Goal: Understand site structure: Understand site structure

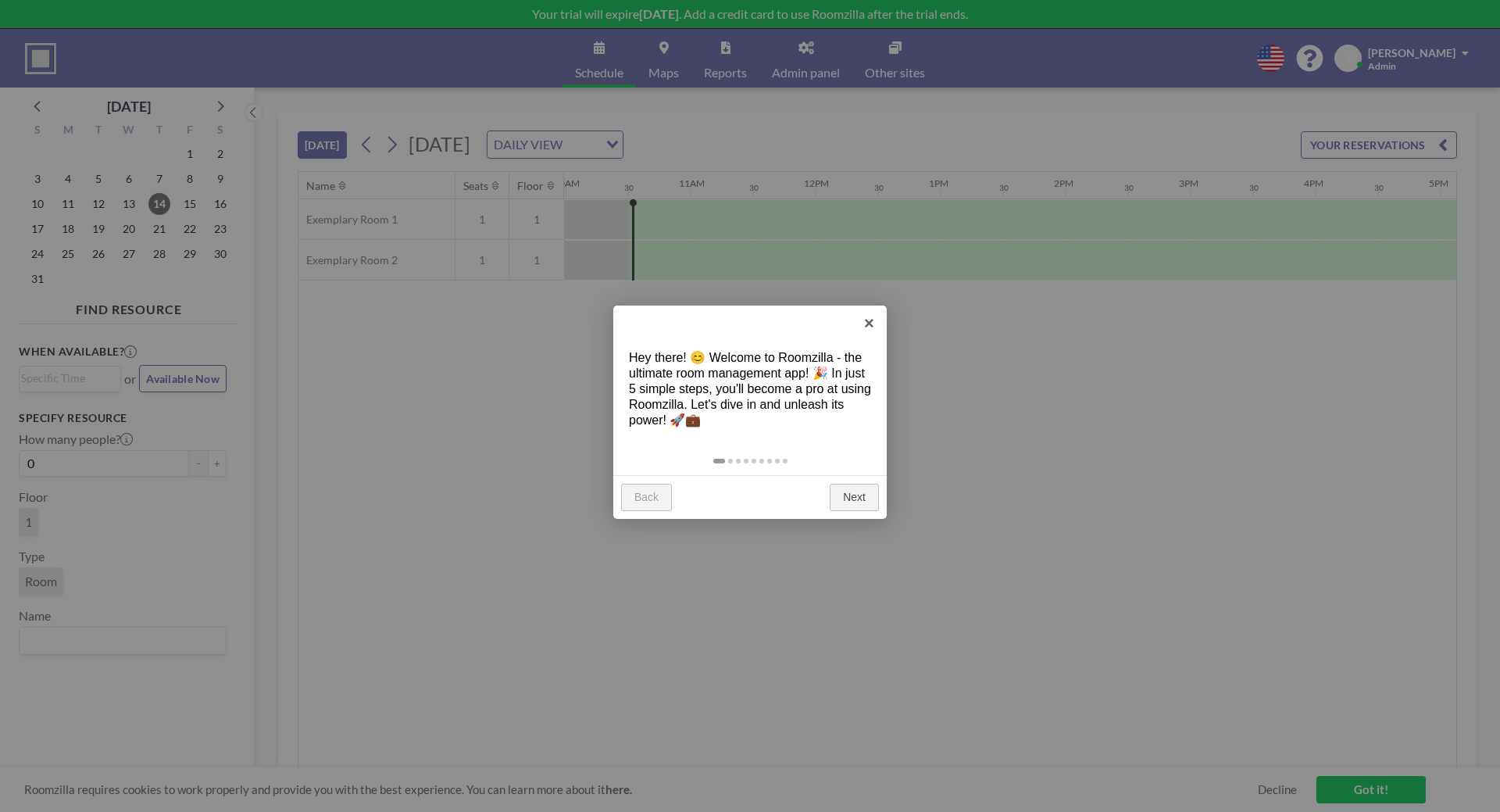
scroll to position [0, 1251]
click at [860, 494] on link "Next" at bounding box center [854, 498] width 50 height 28
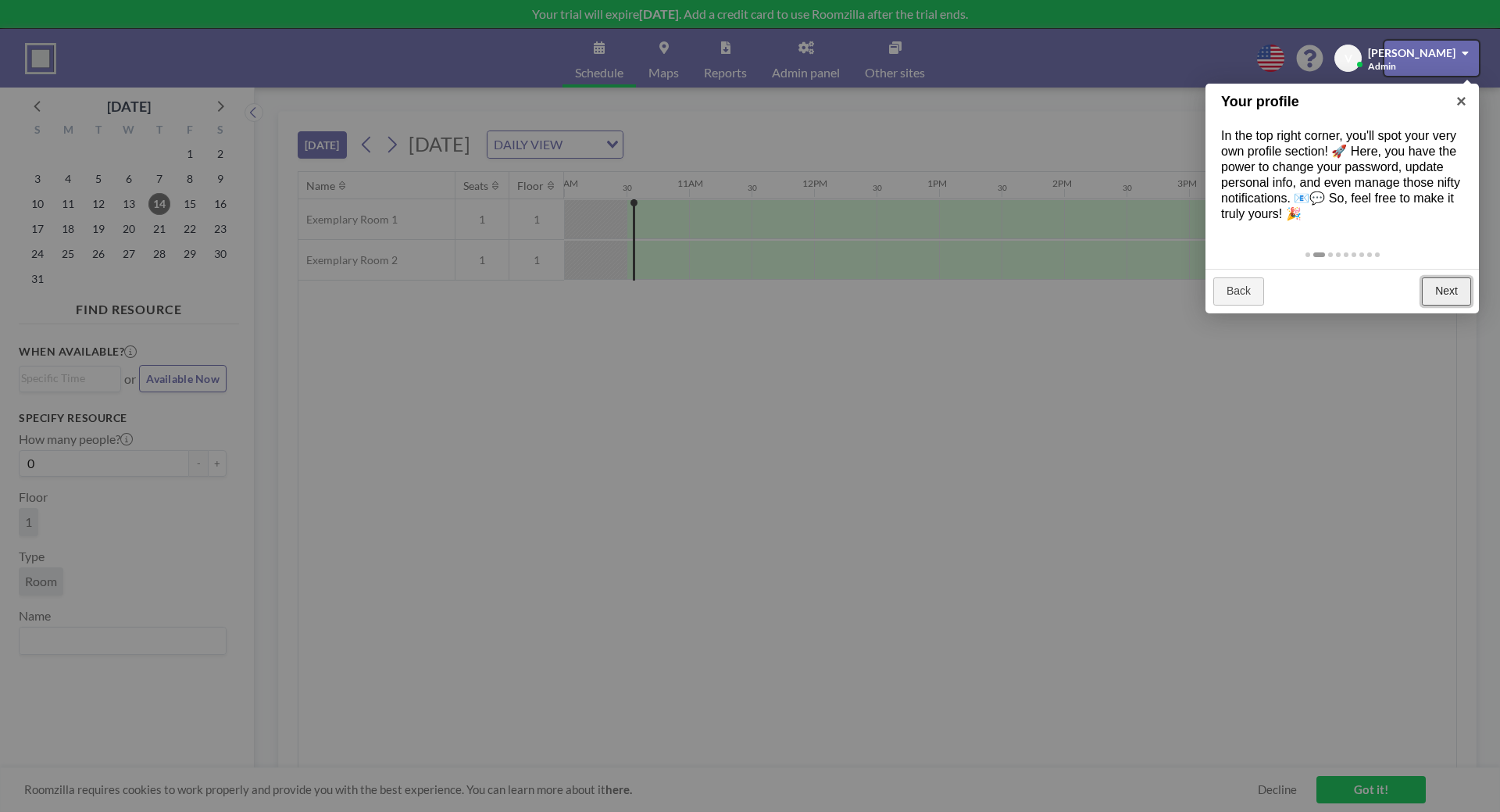
click at [1456, 295] on link "Next" at bounding box center [1446, 291] width 50 height 28
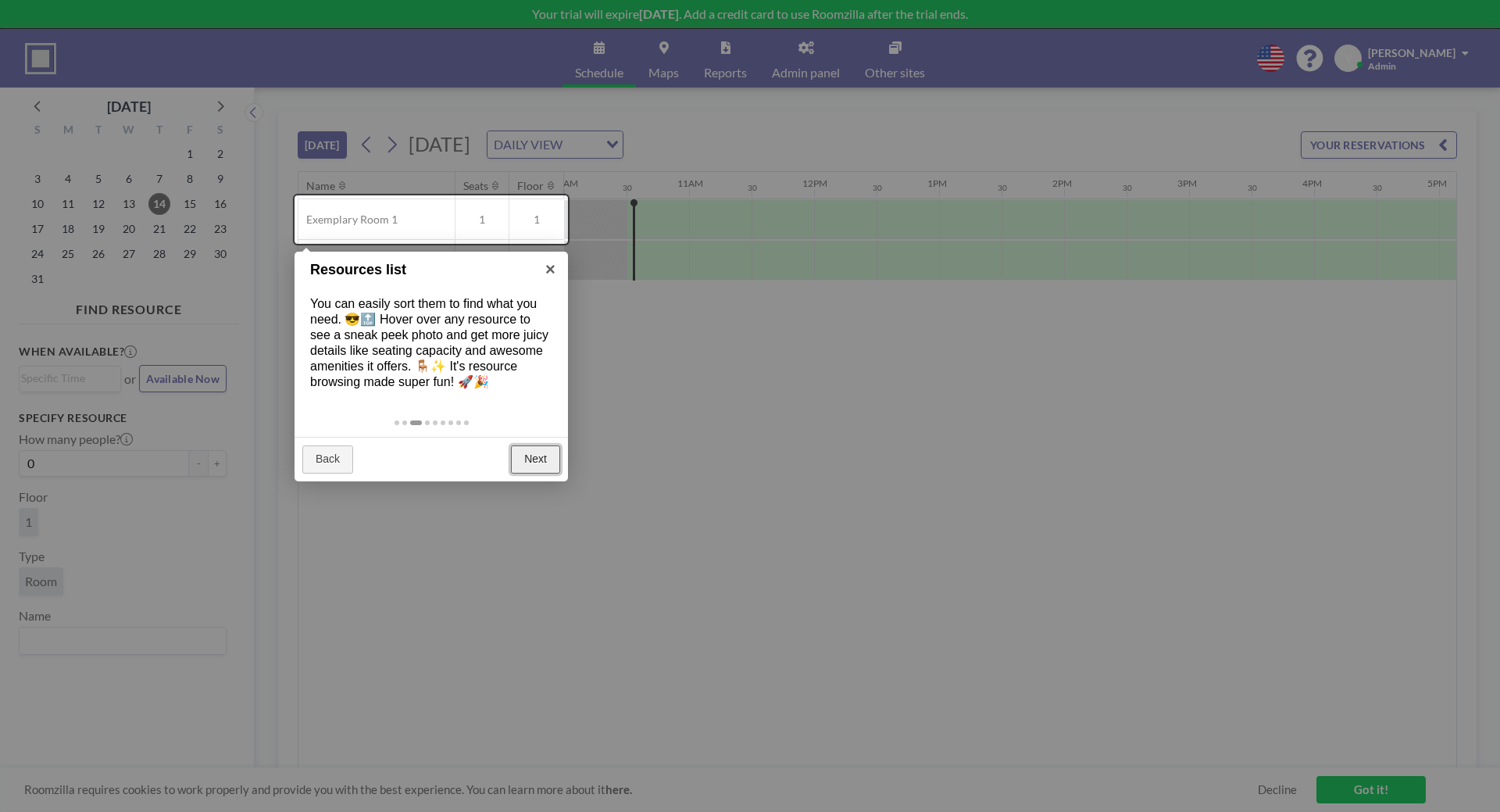
click at [533, 460] on link "Next" at bounding box center [536, 459] width 50 height 28
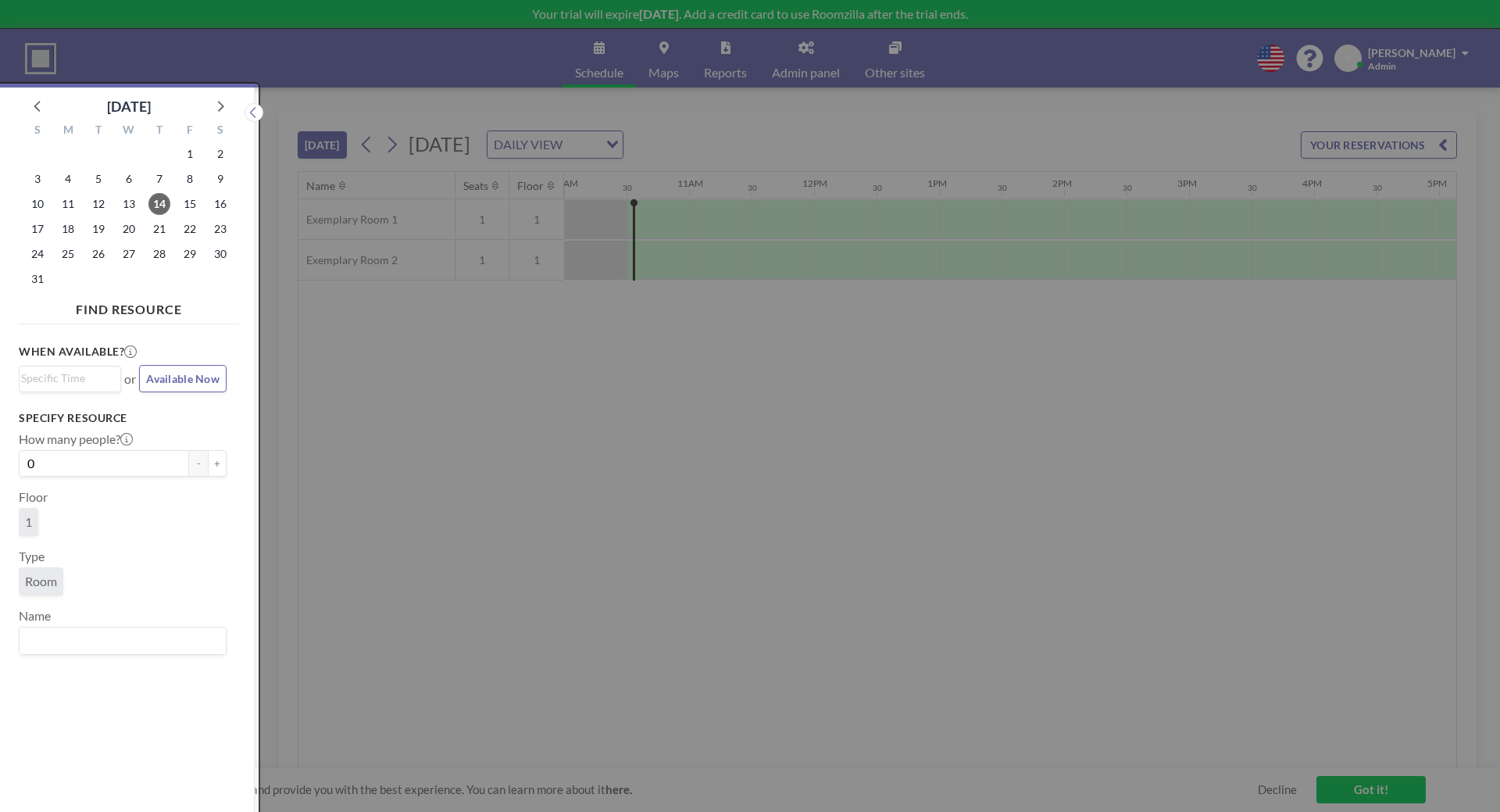
scroll to position [4, 0]
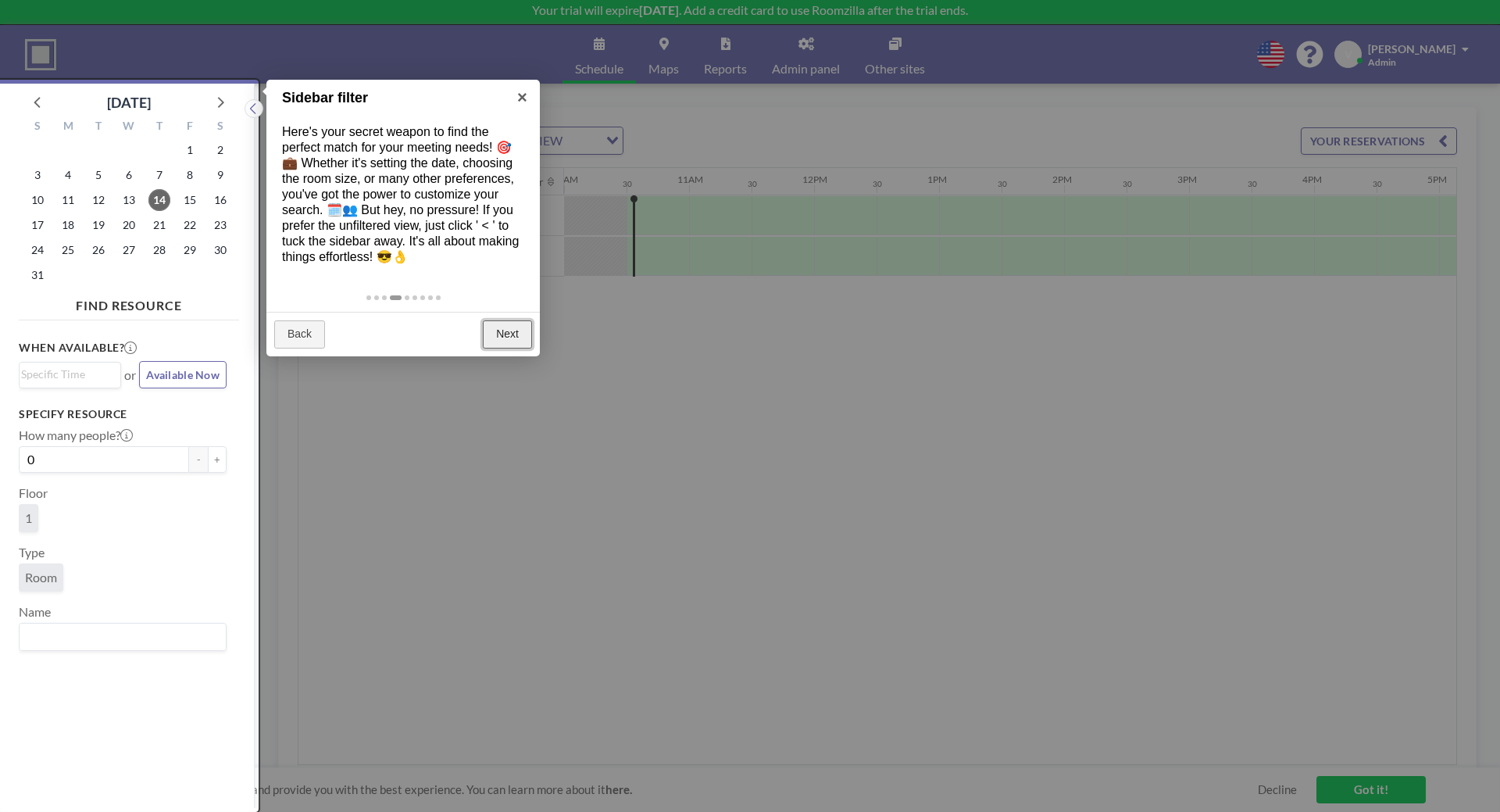
click at [516, 335] on link "Next" at bounding box center [507, 334] width 50 height 28
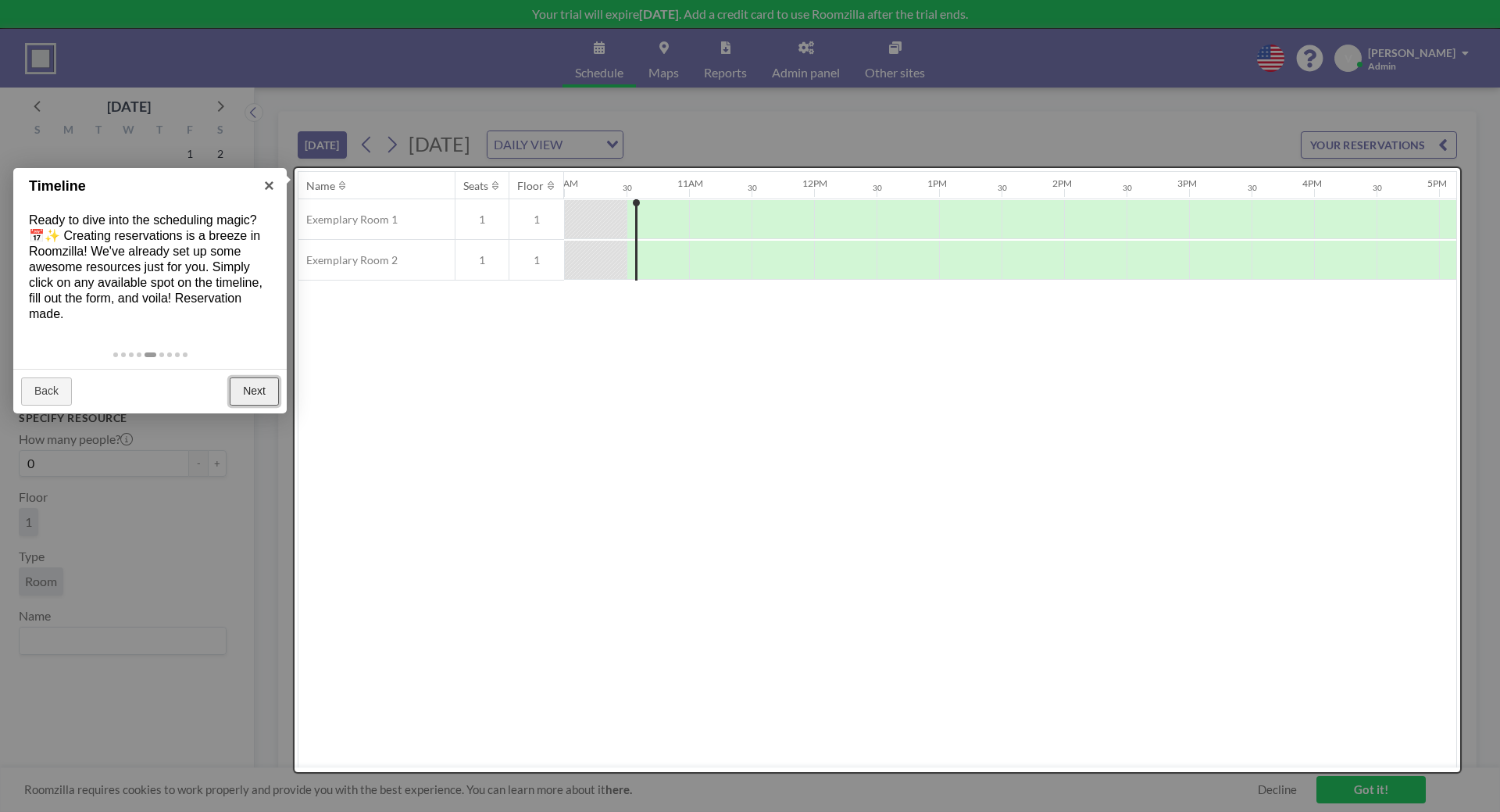
click at [256, 388] on link "Next" at bounding box center [254, 390] width 50 height 28
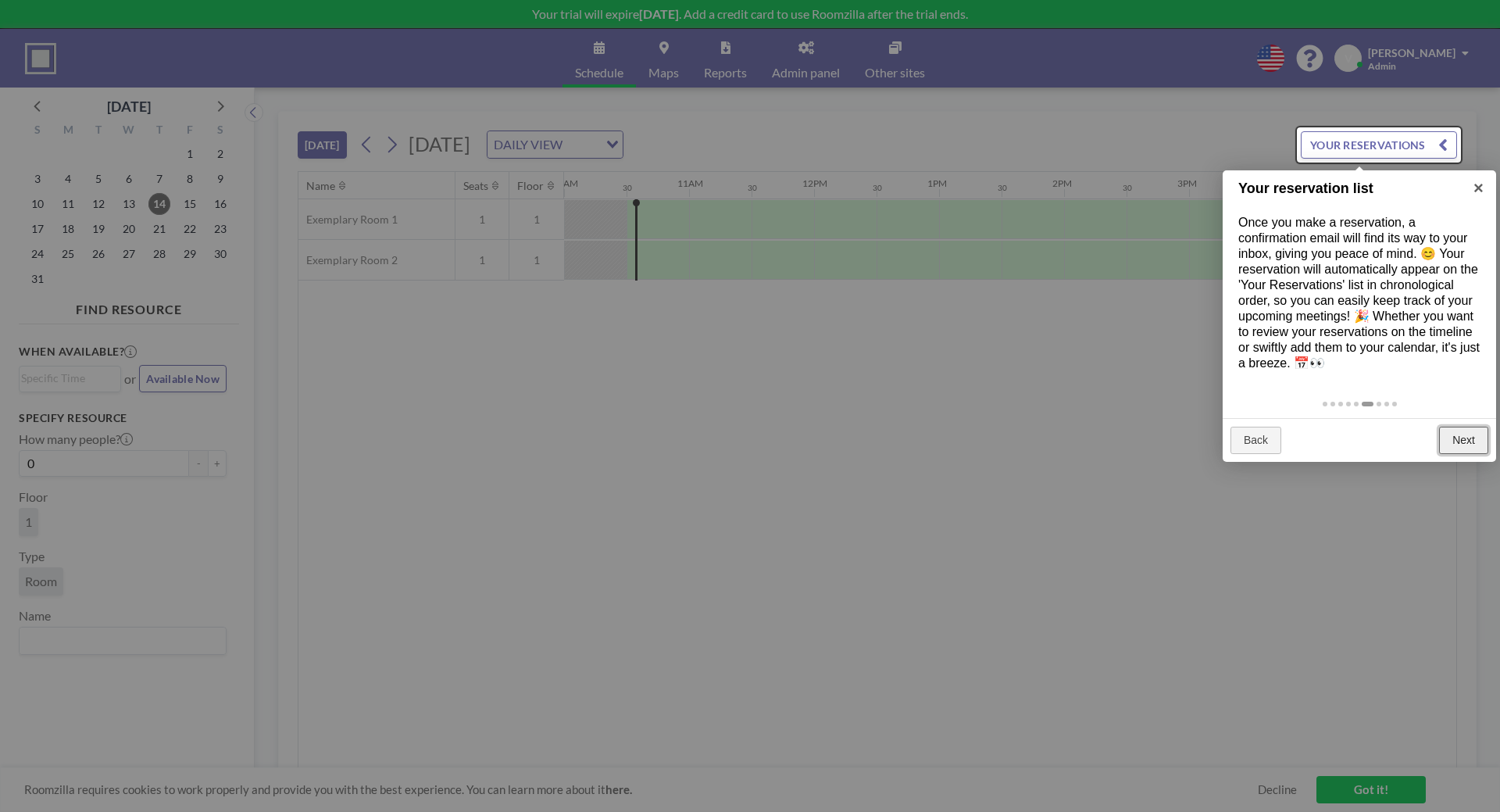
click at [1472, 435] on link "Next" at bounding box center [1464, 440] width 50 height 28
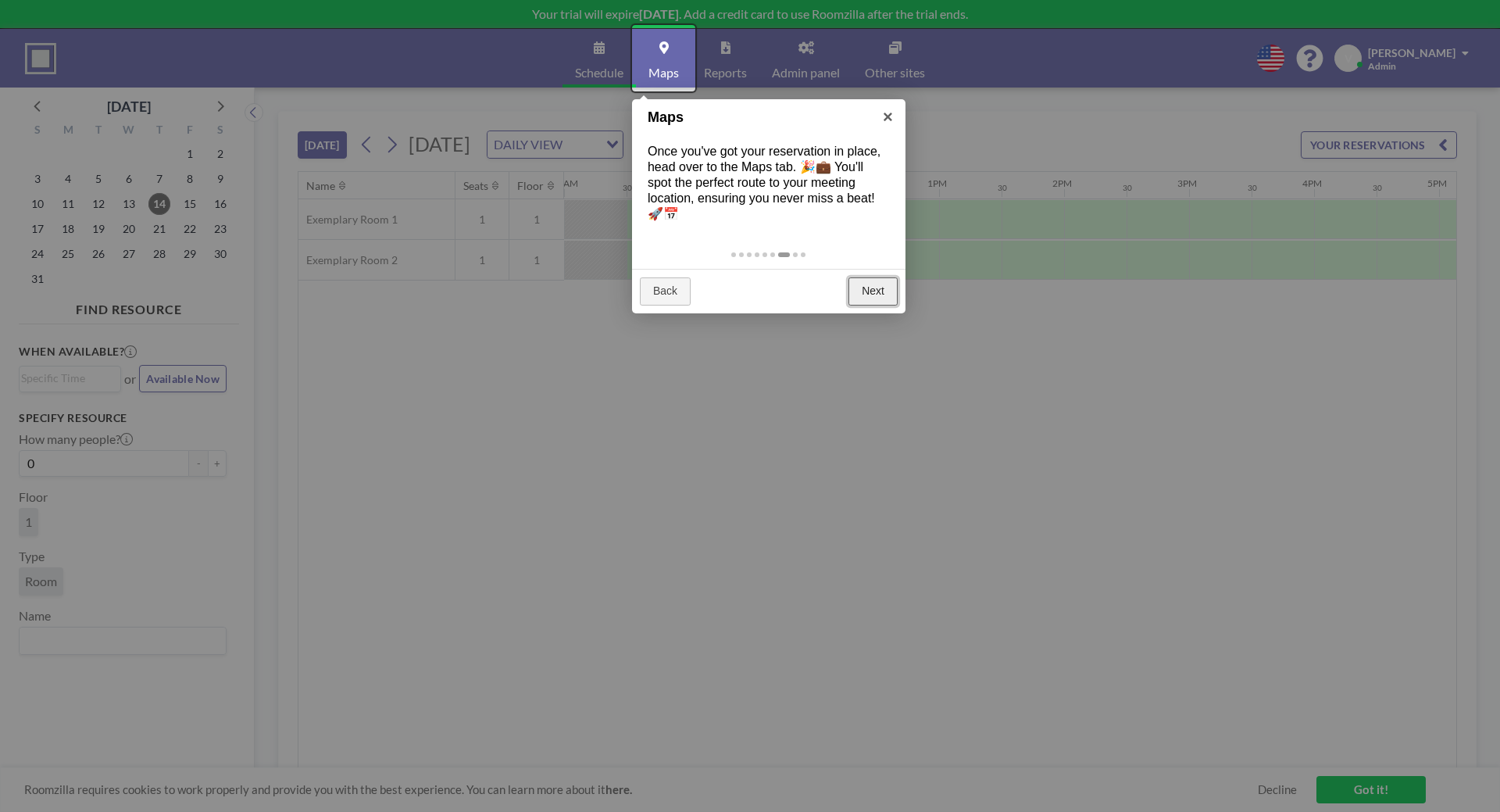
click at [881, 299] on link "Next" at bounding box center [873, 291] width 50 height 28
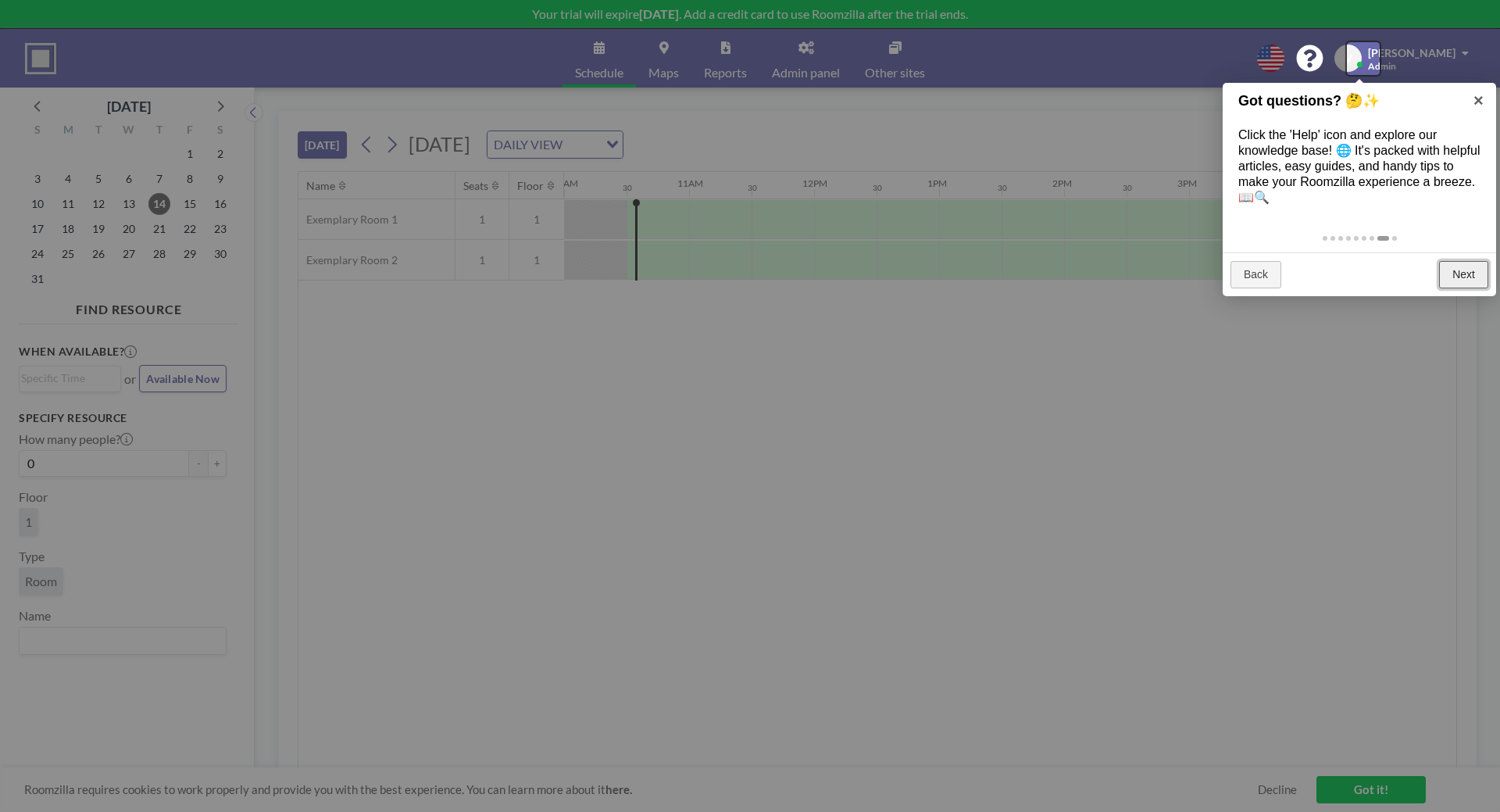
click at [1466, 275] on link "Next" at bounding box center [1464, 275] width 50 height 28
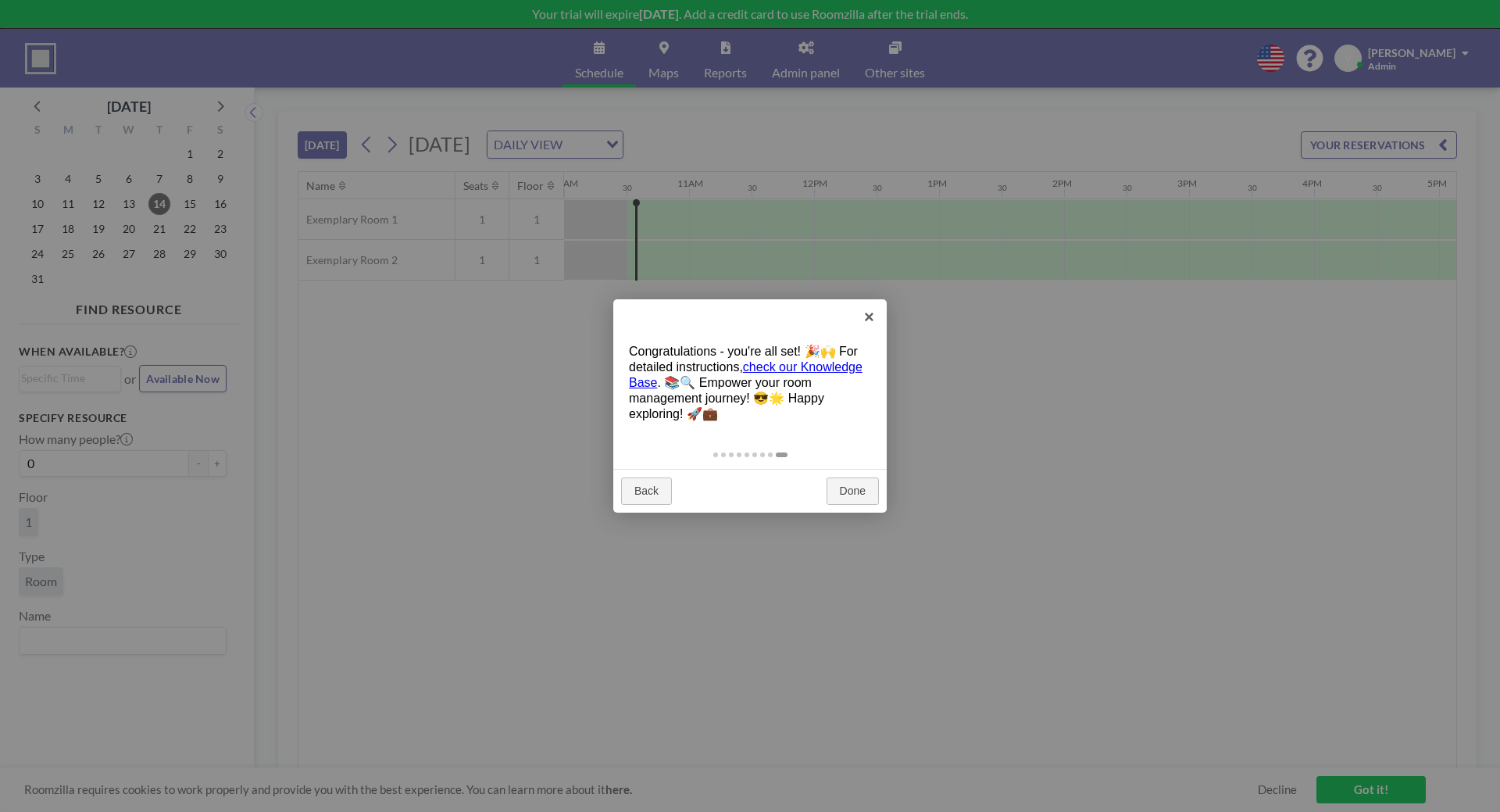
drag, startPoint x: 990, startPoint y: 388, endPoint x: 996, endPoint y: 382, distance: 8.5
click at [991, 388] on div at bounding box center [750, 406] width 1500 height 812
click at [853, 492] on link "Done" at bounding box center [853, 491] width 53 height 28
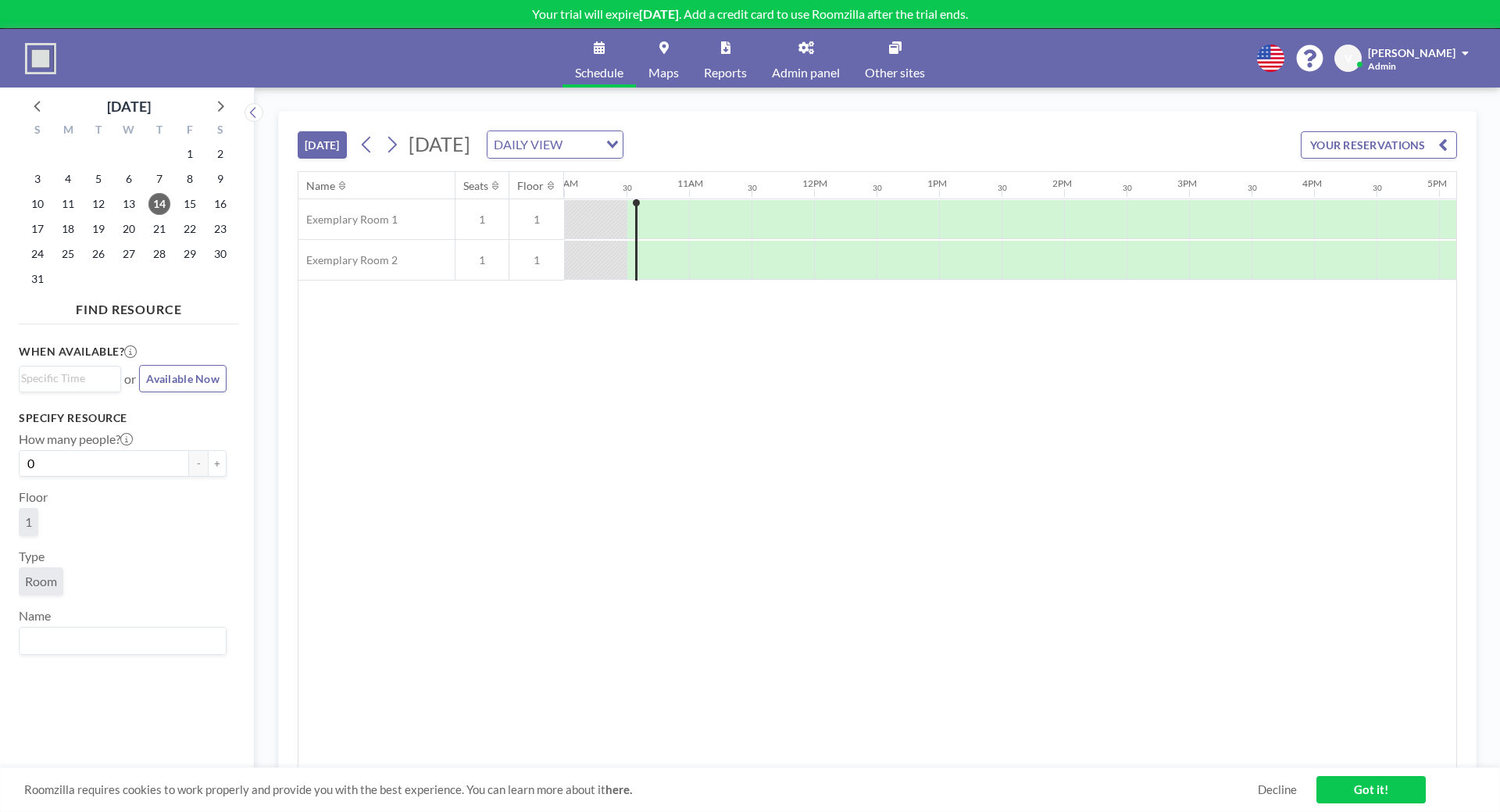
click at [816, 75] on span "Admin panel" at bounding box center [806, 72] width 68 height 13
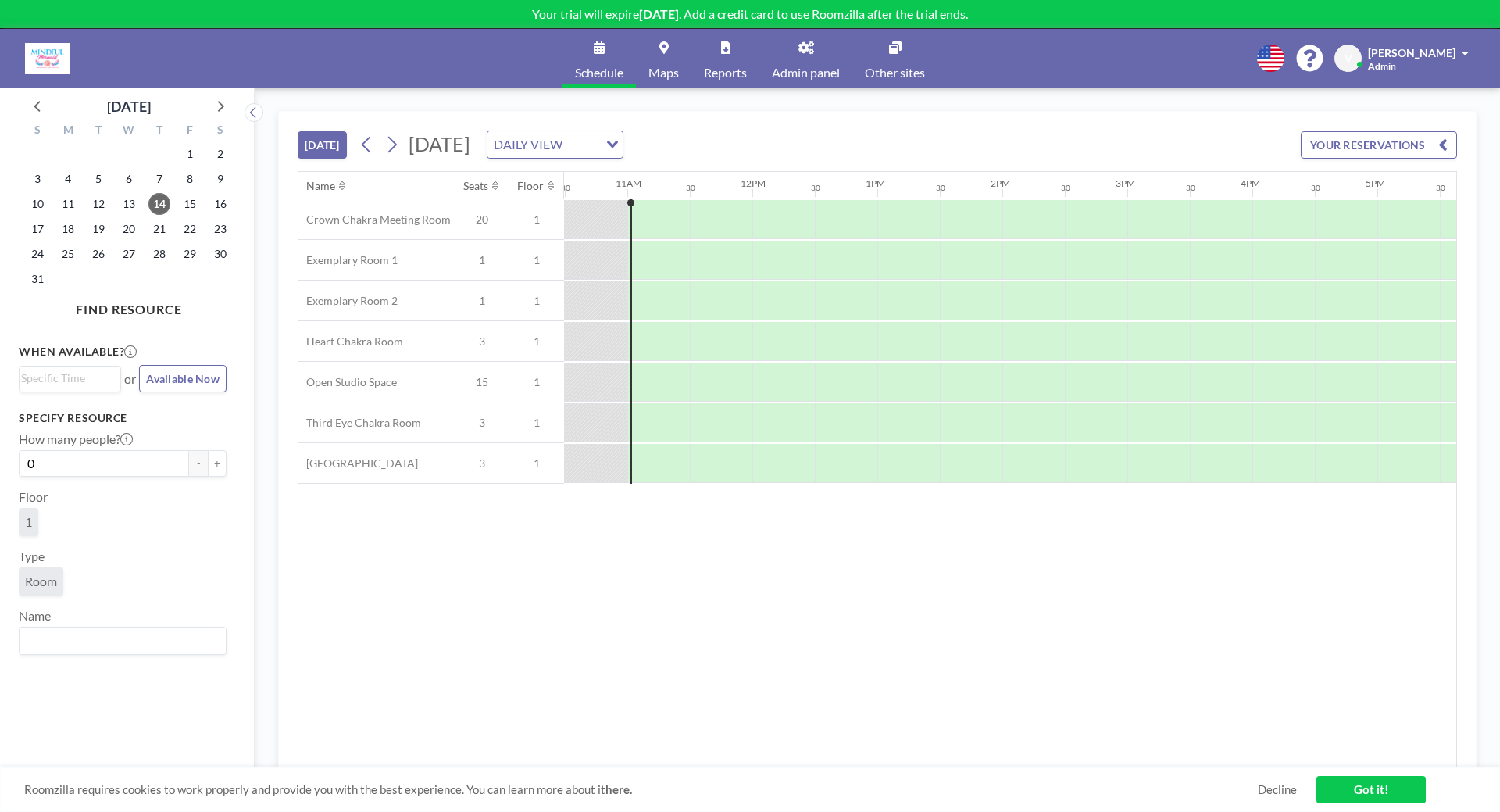
scroll to position [0, 1313]
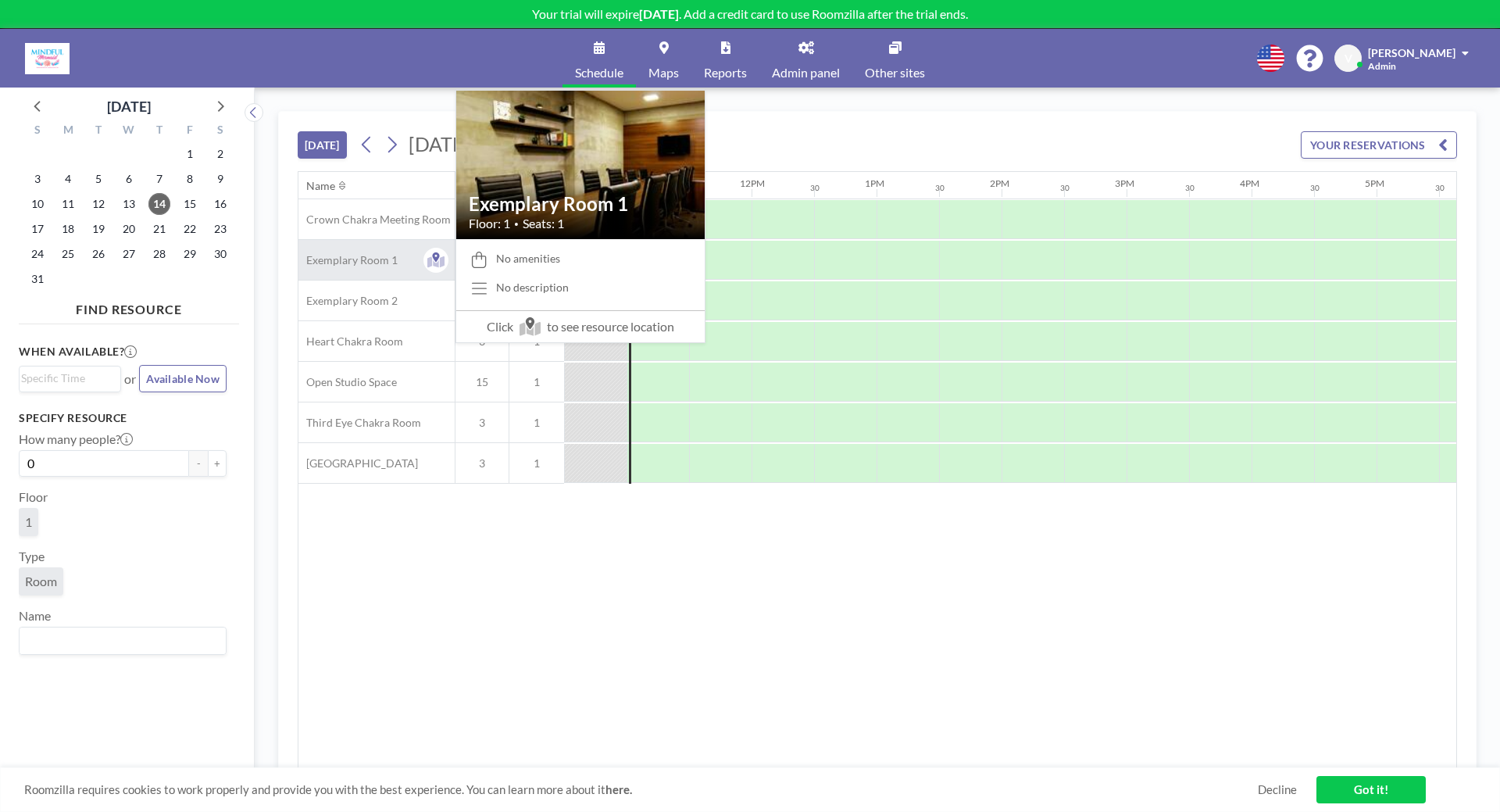
click at [391, 258] on span "Exemplary Room 1" at bounding box center [348, 260] width 99 height 14
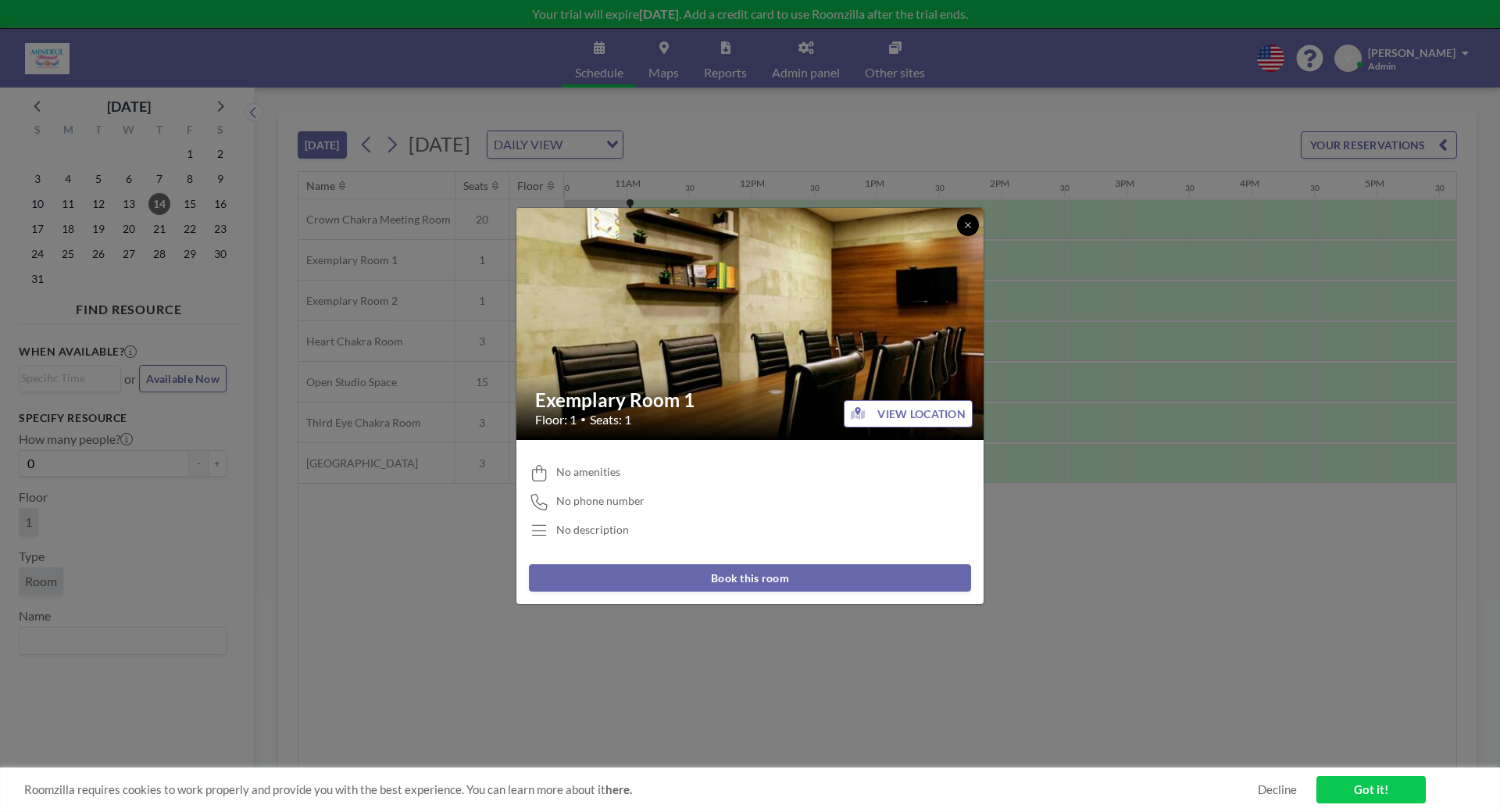
click at [972, 230] on button at bounding box center [968, 225] width 21 height 21
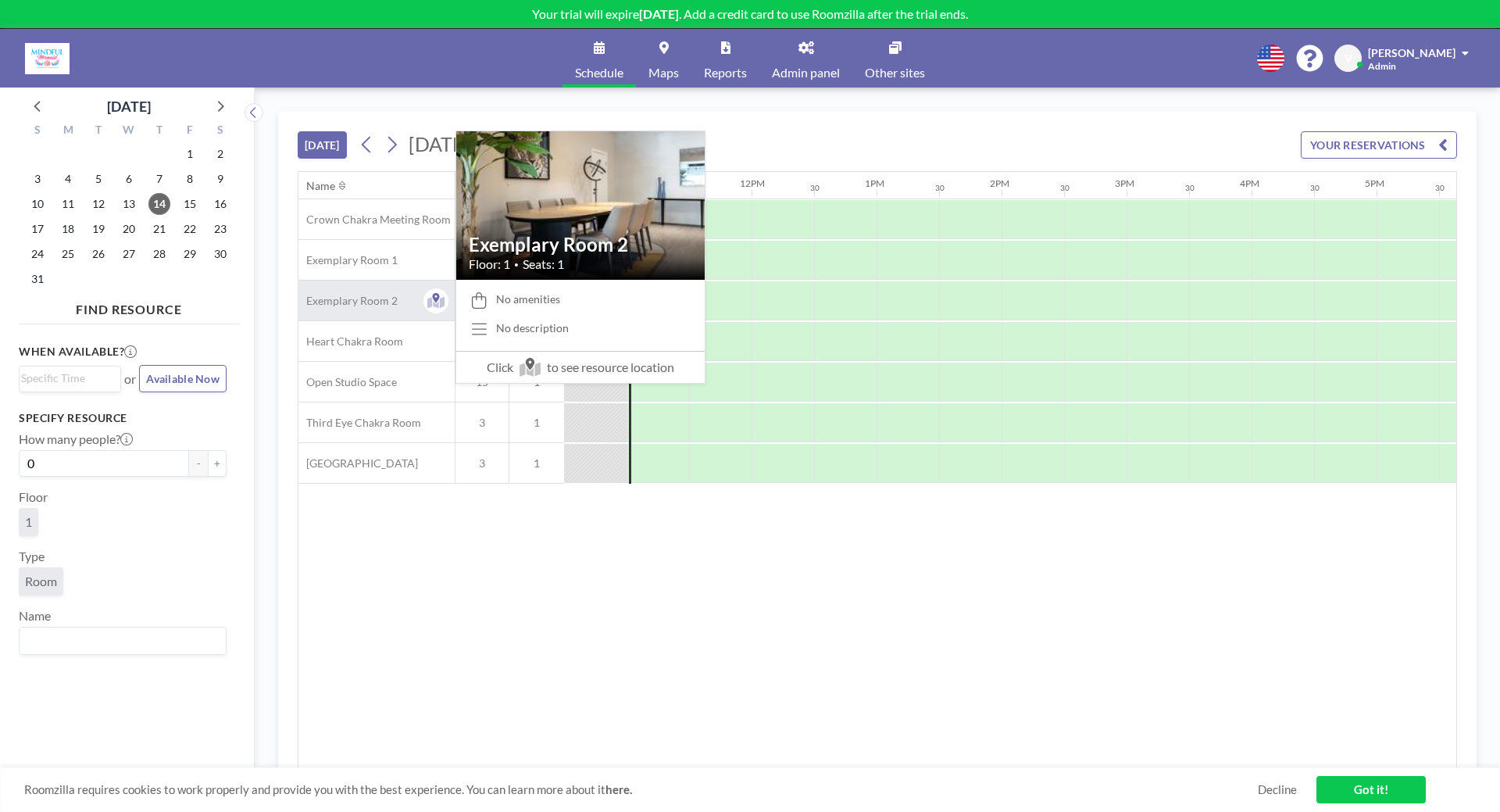
click at [370, 300] on span "Exemplary Room 2" at bounding box center [348, 301] width 99 height 14
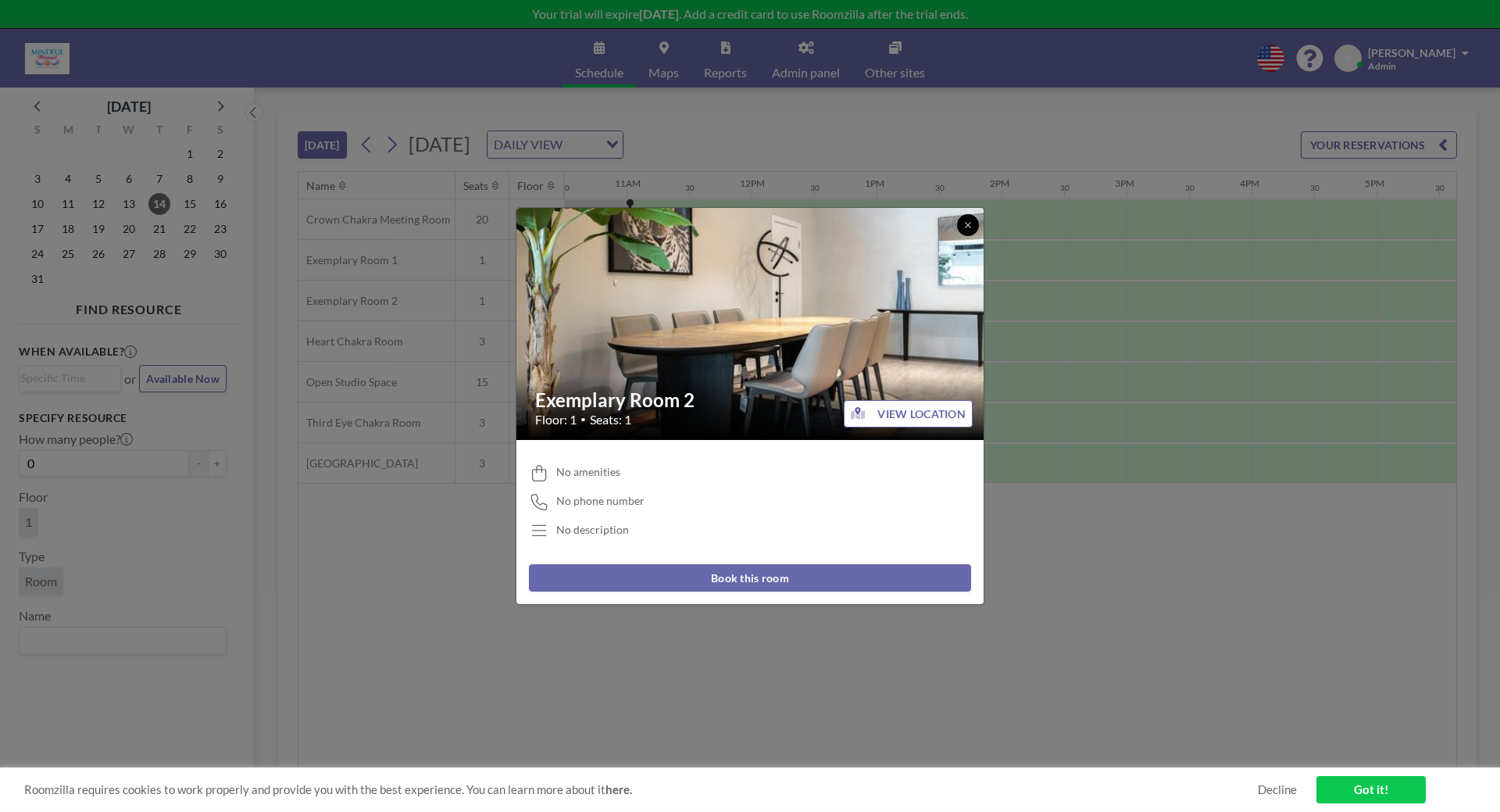
click at [971, 227] on icon at bounding box center [968, 225] width 10 height 10
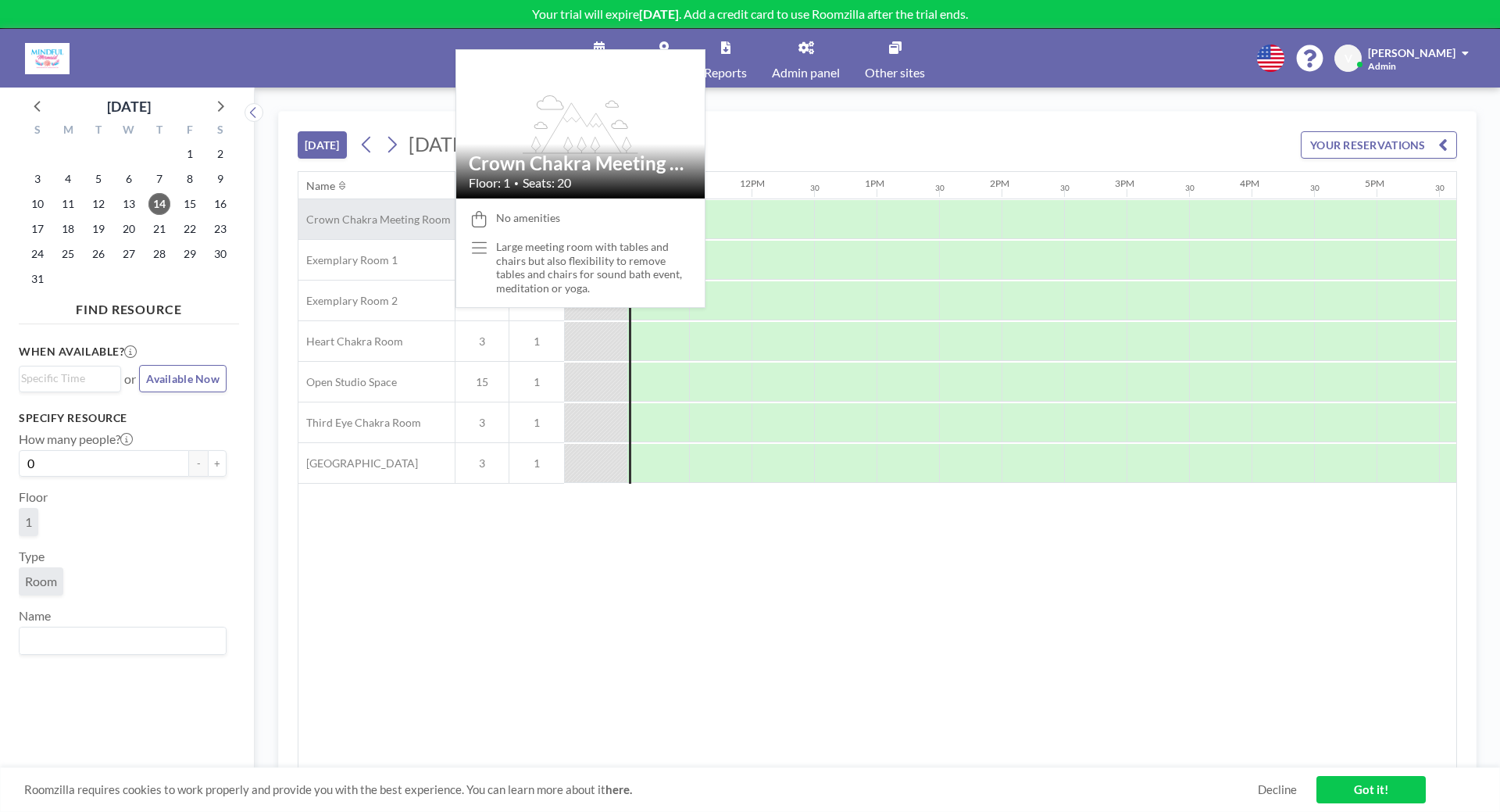
click at [420, 222] on span "Crown Chakra Meeting Room" at bounding box center [374, 219] width 152 height 14
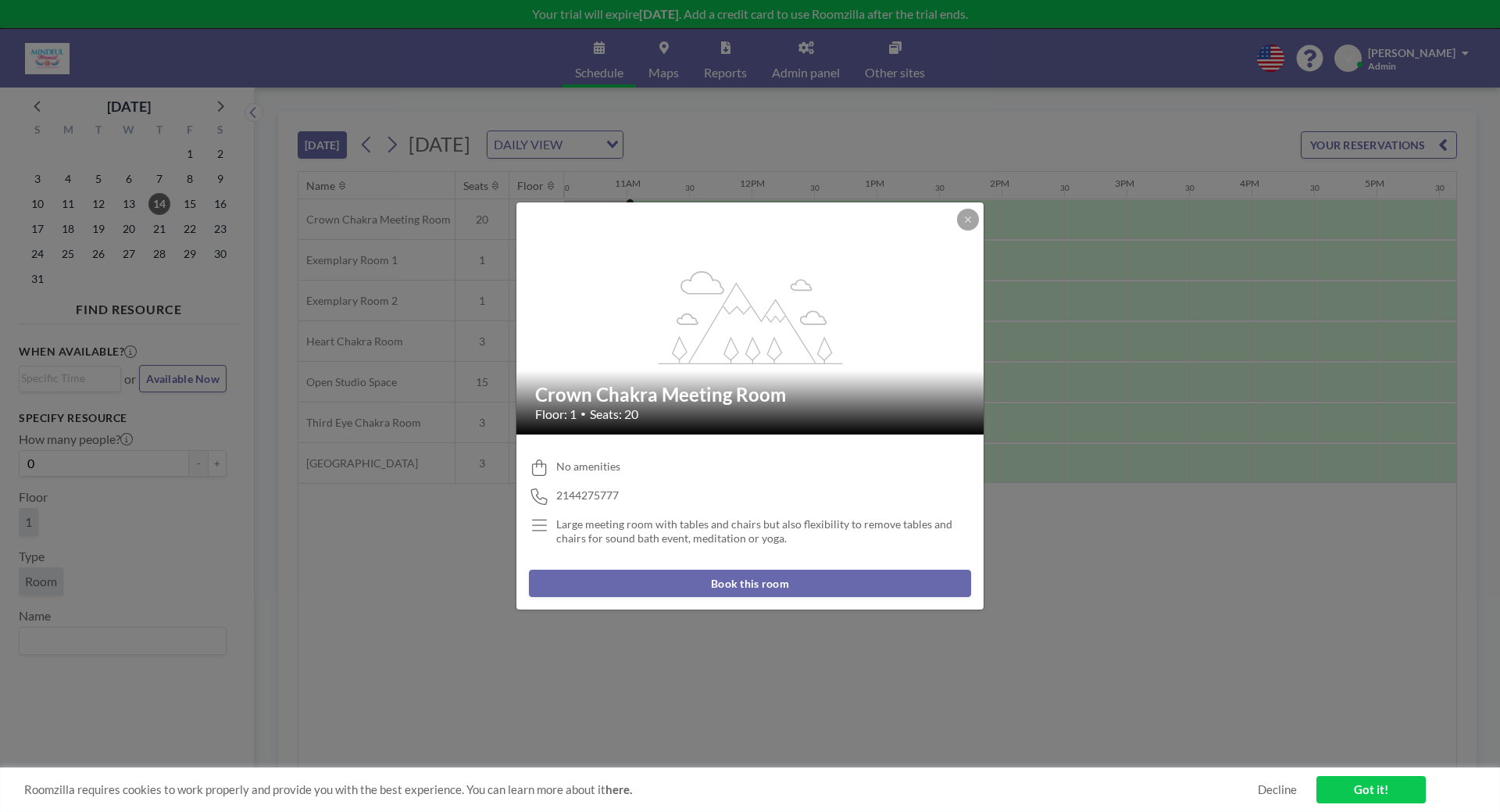
click at [586, 461] on span "No amenities" at bounding box center [588, 466] width 64 height 14
click at [964, 224] on button at bounding box center [968, 219] width 21 height 21
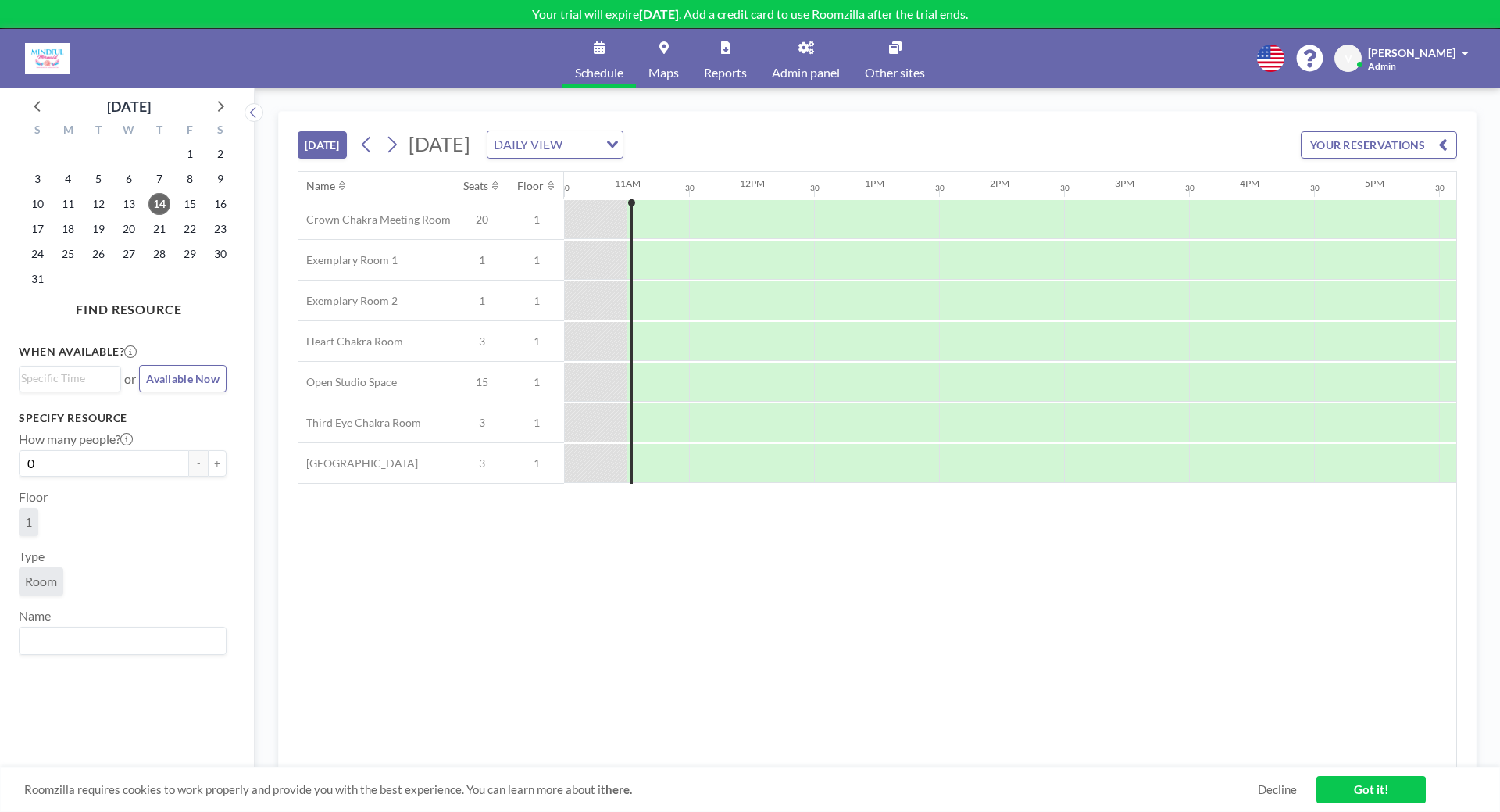
click at [822, 73] on span "Admin panel" at bounding box center [806, 72] width 68 height 13
